Goal: Book appointment/travel/reservation

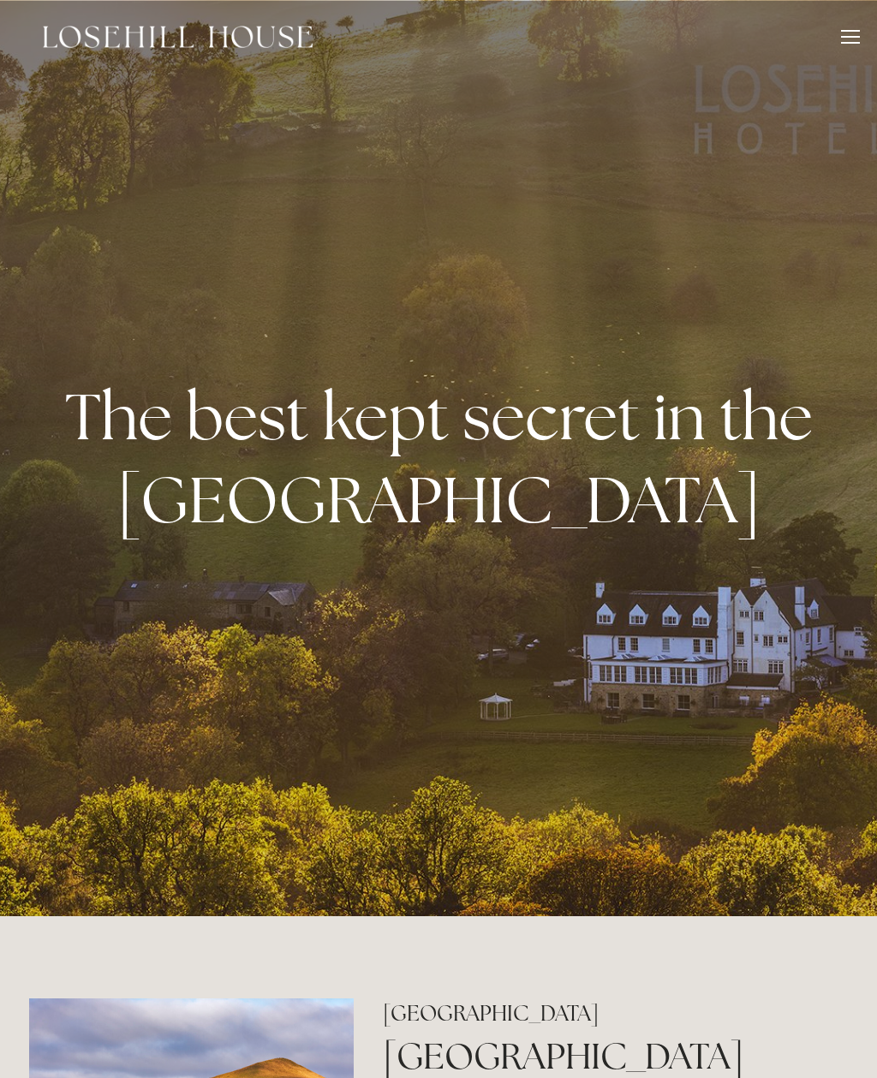
click at [855, 46] on div at bounding box center [850, 39] width 19 height 19
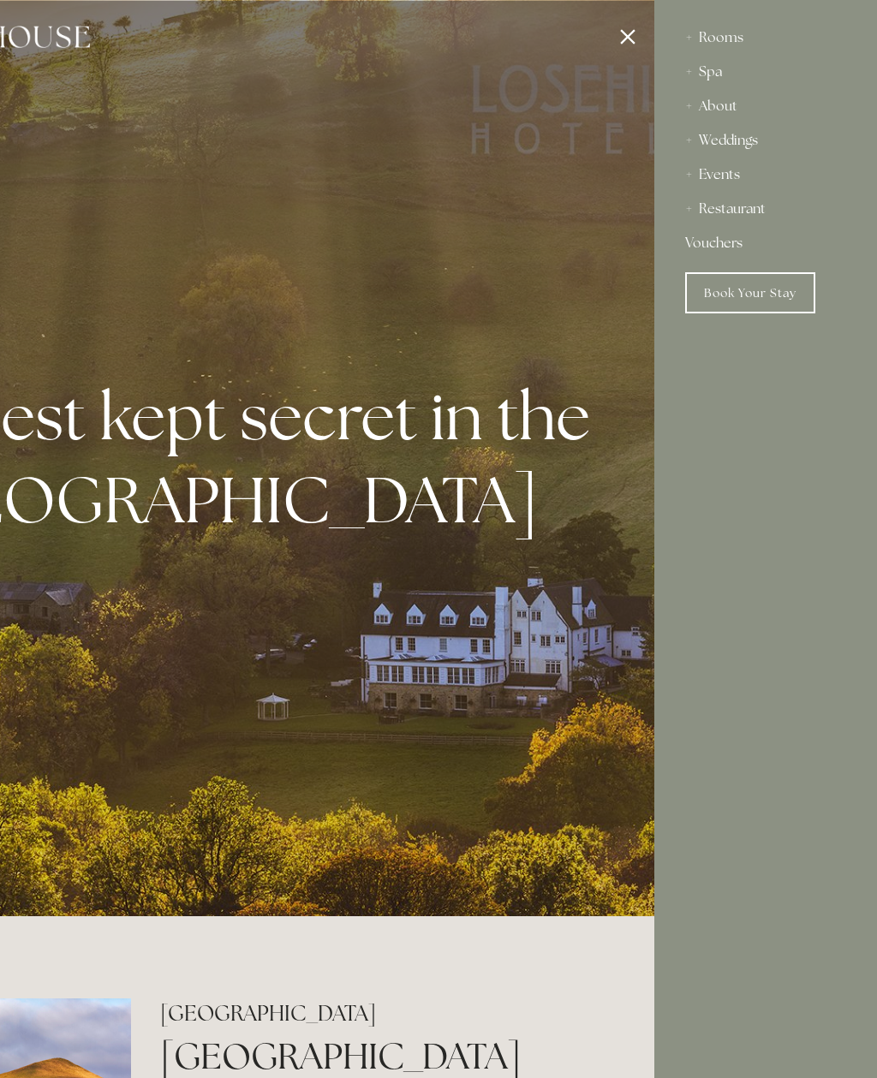
click at [705, 77] on div "Spa" at bounding box center [765, 72] width 161 height 34
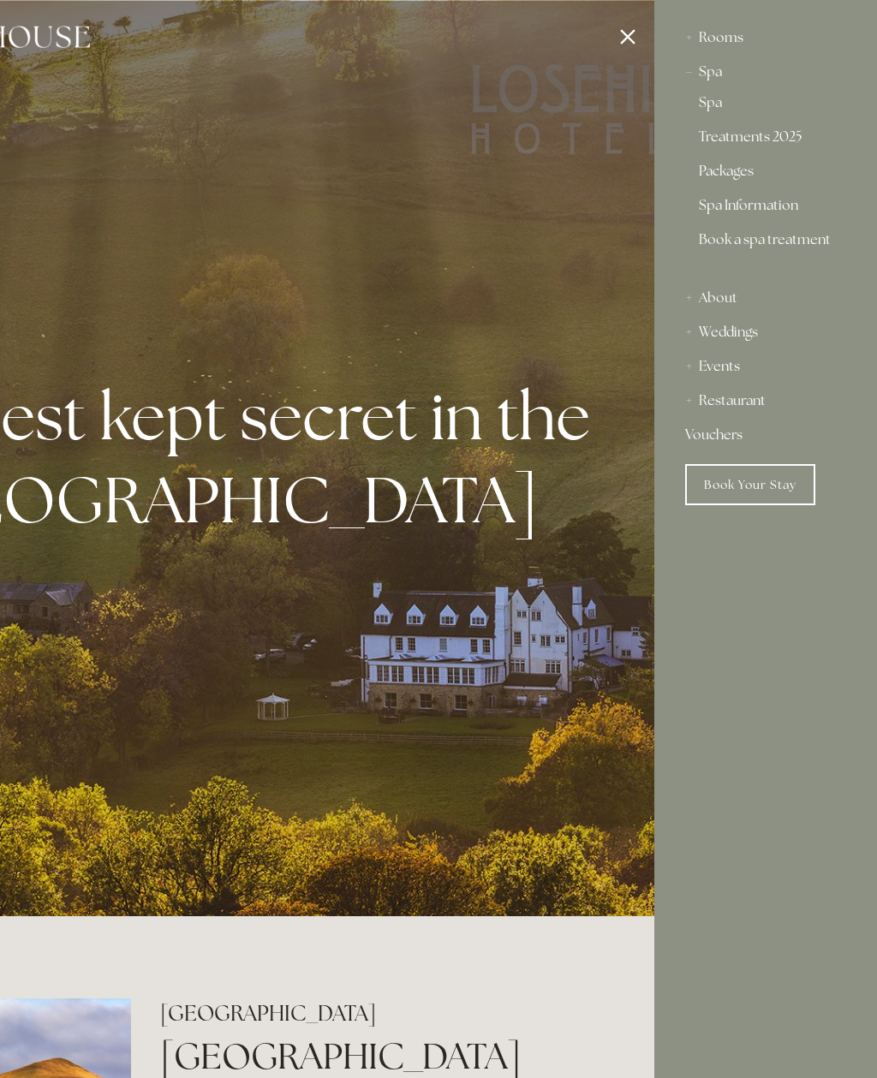
click at [738, 176] on link "Packages" at bounding box center [766, 174] width 134 height 21
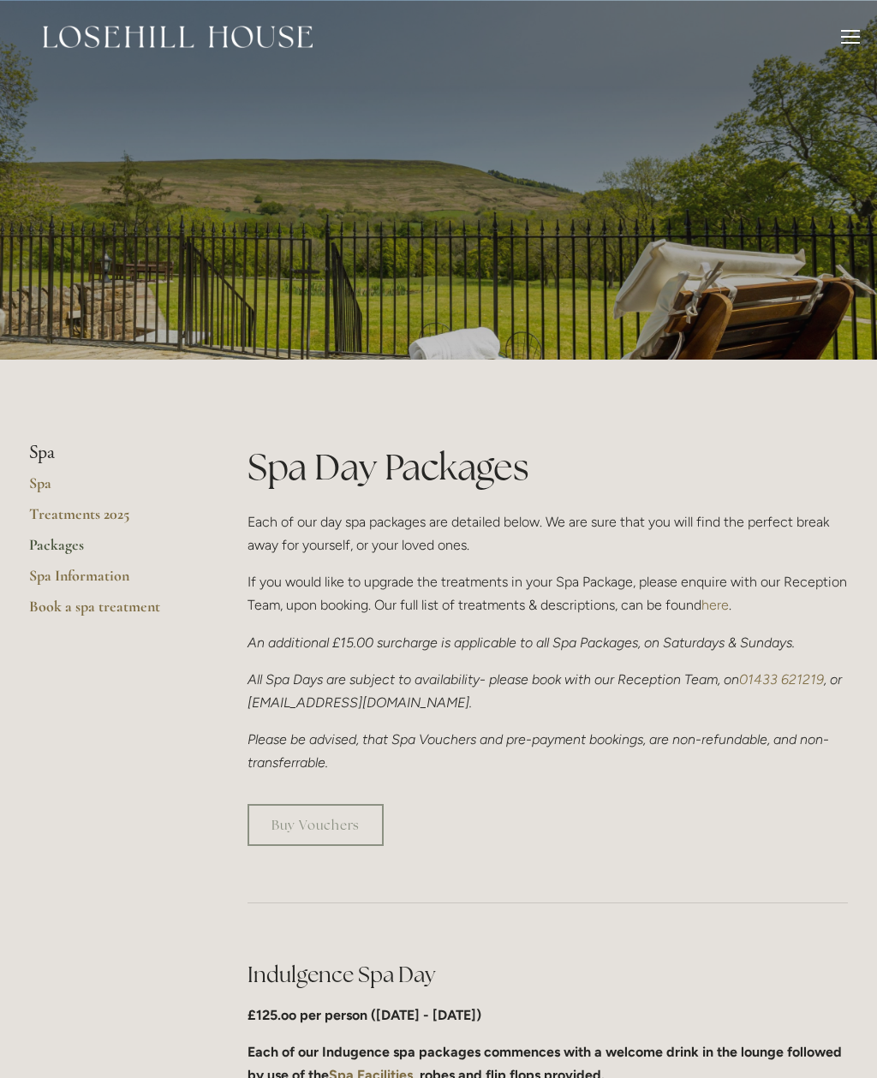
click at [96, 556] on link "Packages" at bounding box center [111, 550] width 164 height 31
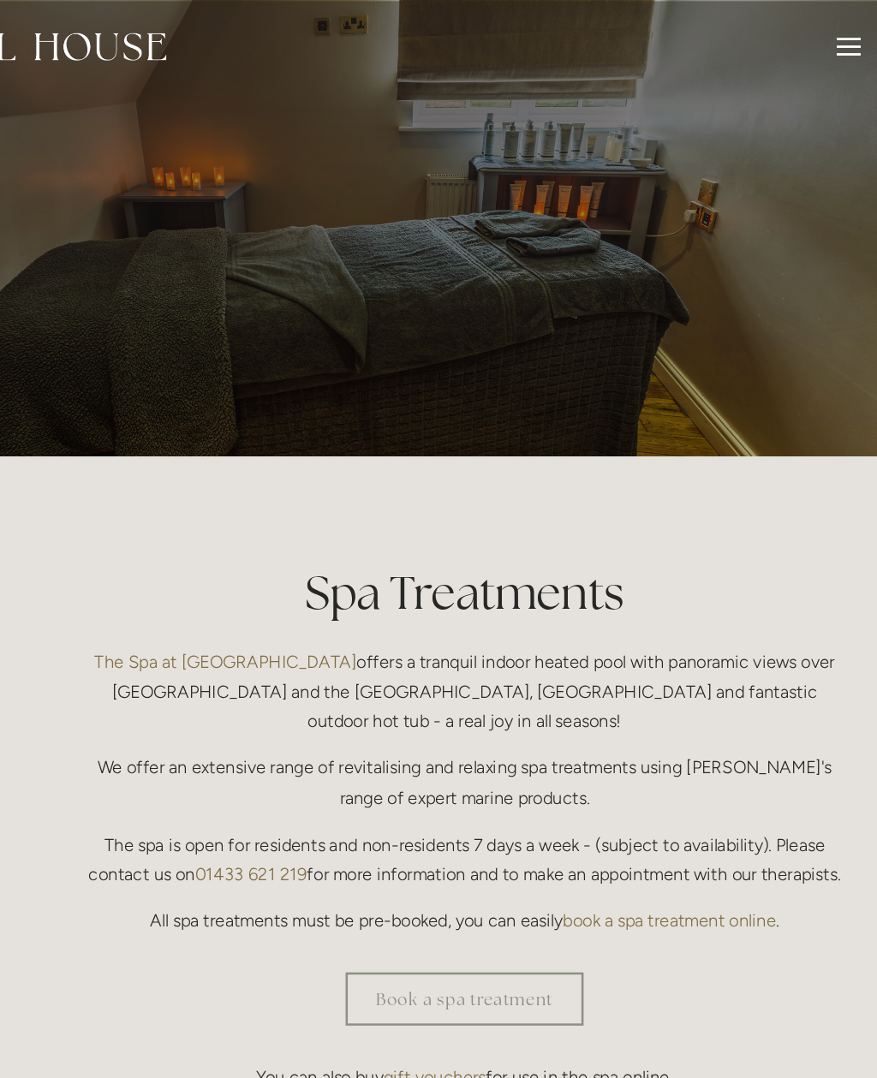
click at [841, 32] on div at bounding box center [850, 39] width 19 height 19
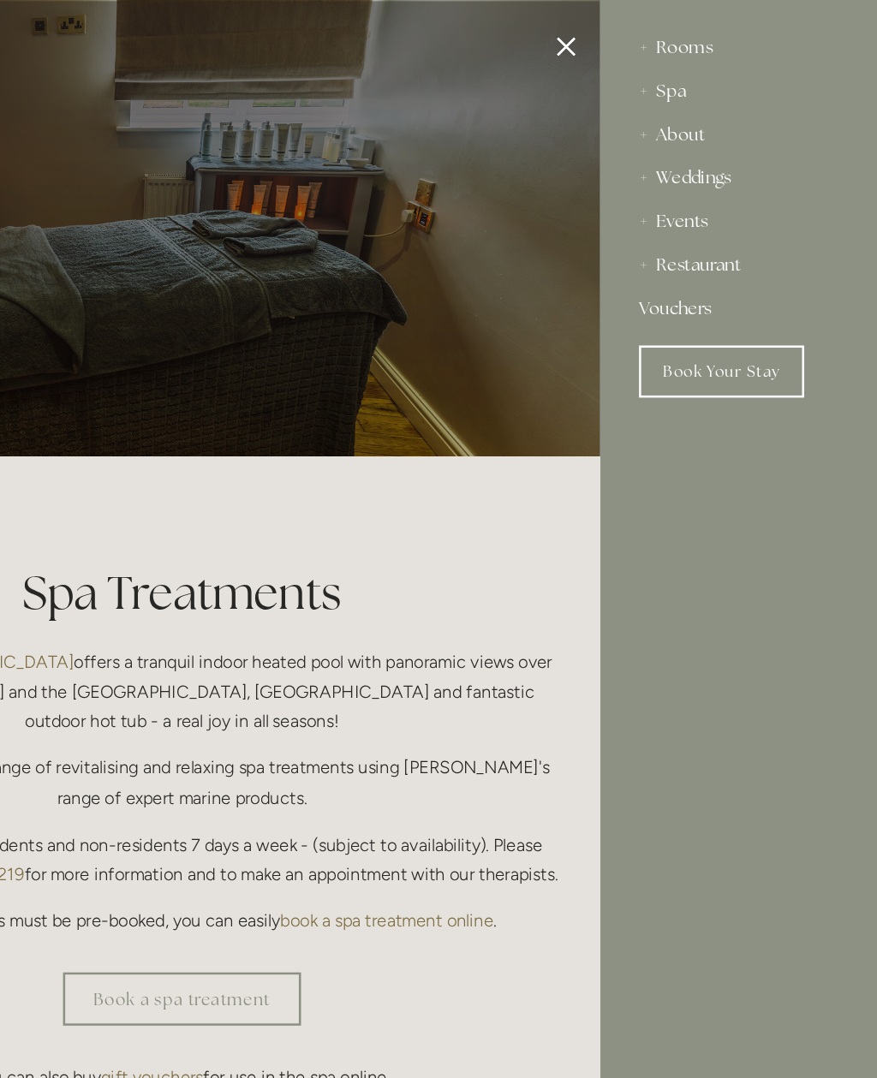
click at [685, 294] on link "Book Your Stay" at bounding box center [750, 292] width 130 height 41
